Goal: Find specific page/section: Find specific page/section

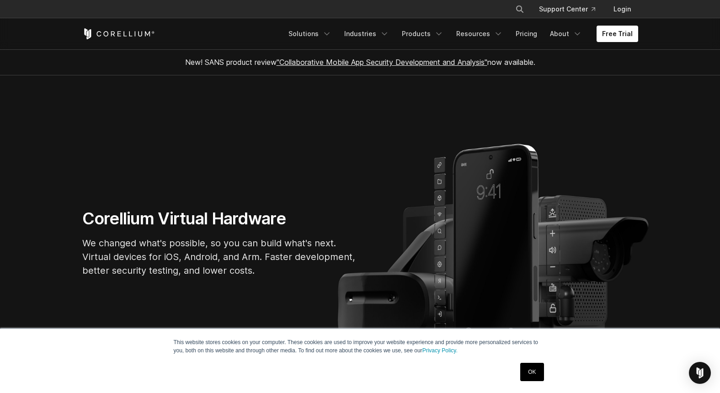
click at [533, 376] on link "OK" at bounding box center [531, 372] width 23 height 18
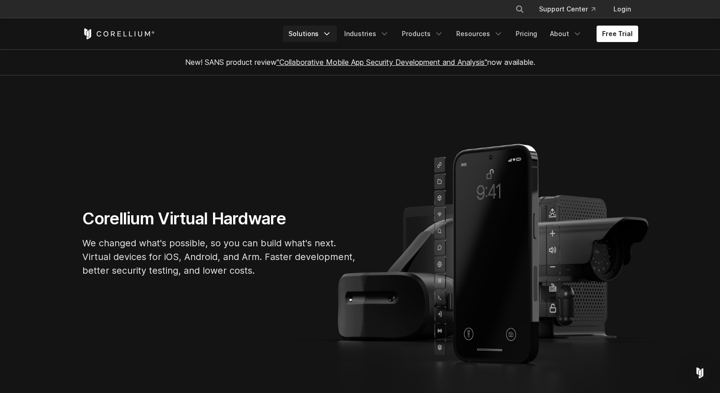
click at [326, 33] on link "Solutions" at bounding box center [310, 34] width 54 height 16
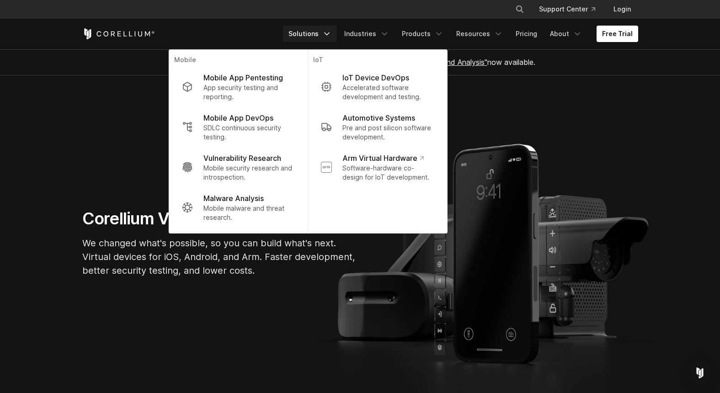
click at [269, 82] on p "Mobile App Pentesting" at bounding box center [243, 77] width 80 height 11
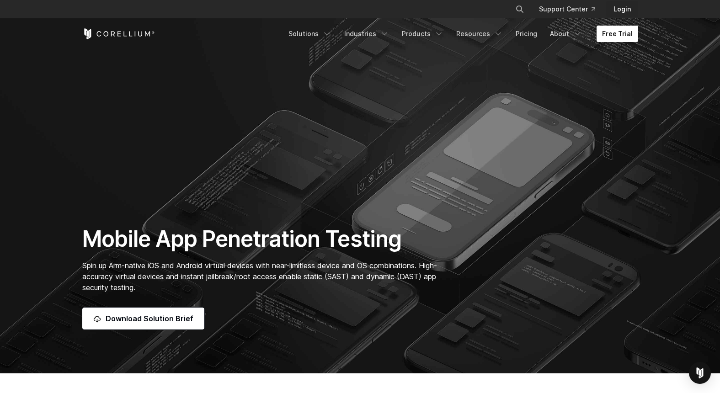
click at [625, 8] on link "Login" at bounding box center [622, 9] width 32 height 16
